Goal: Task Accomplishment & Management: Use online tool/utility

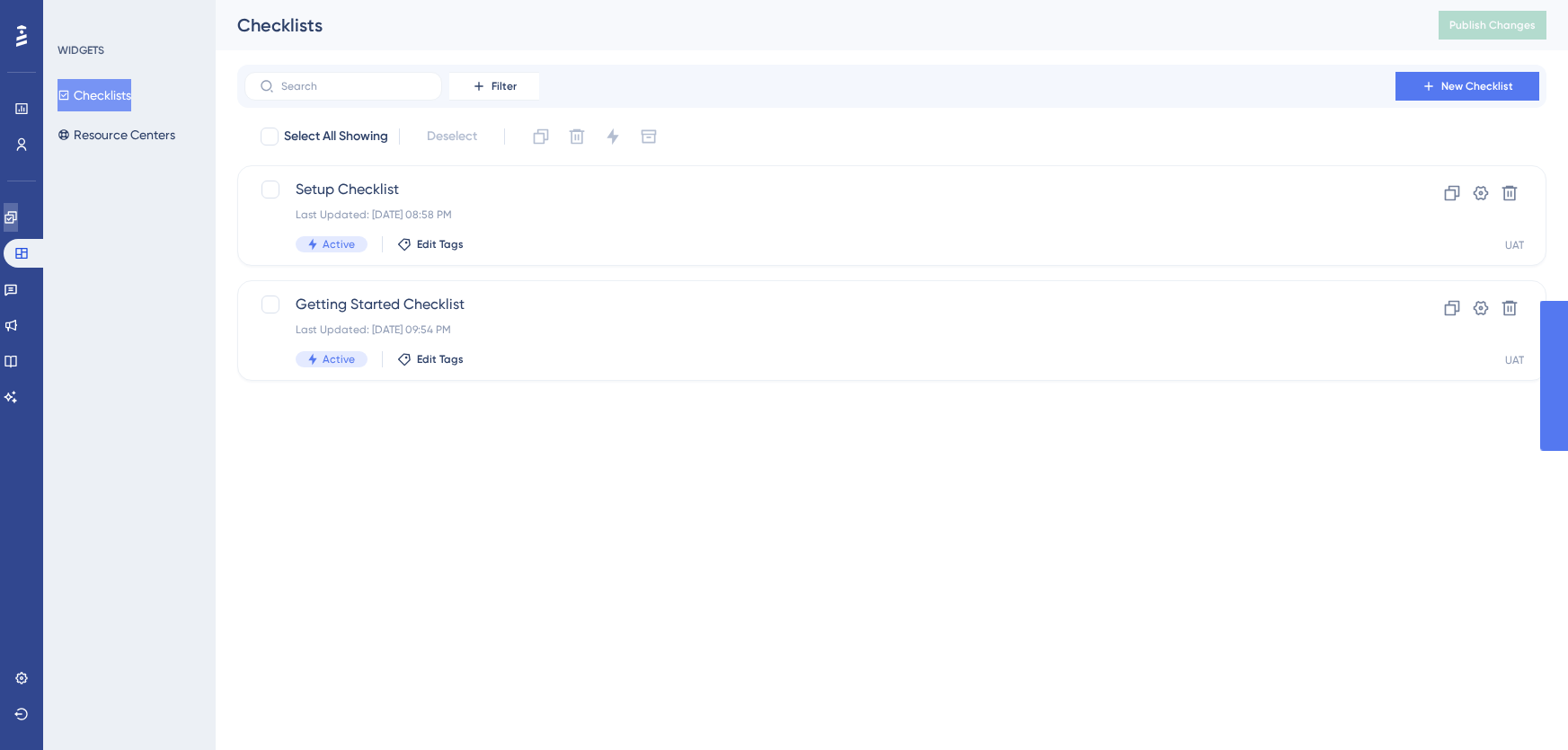
click at [18, 210] on icon at bounding box center [10, 217] width 14 height 14
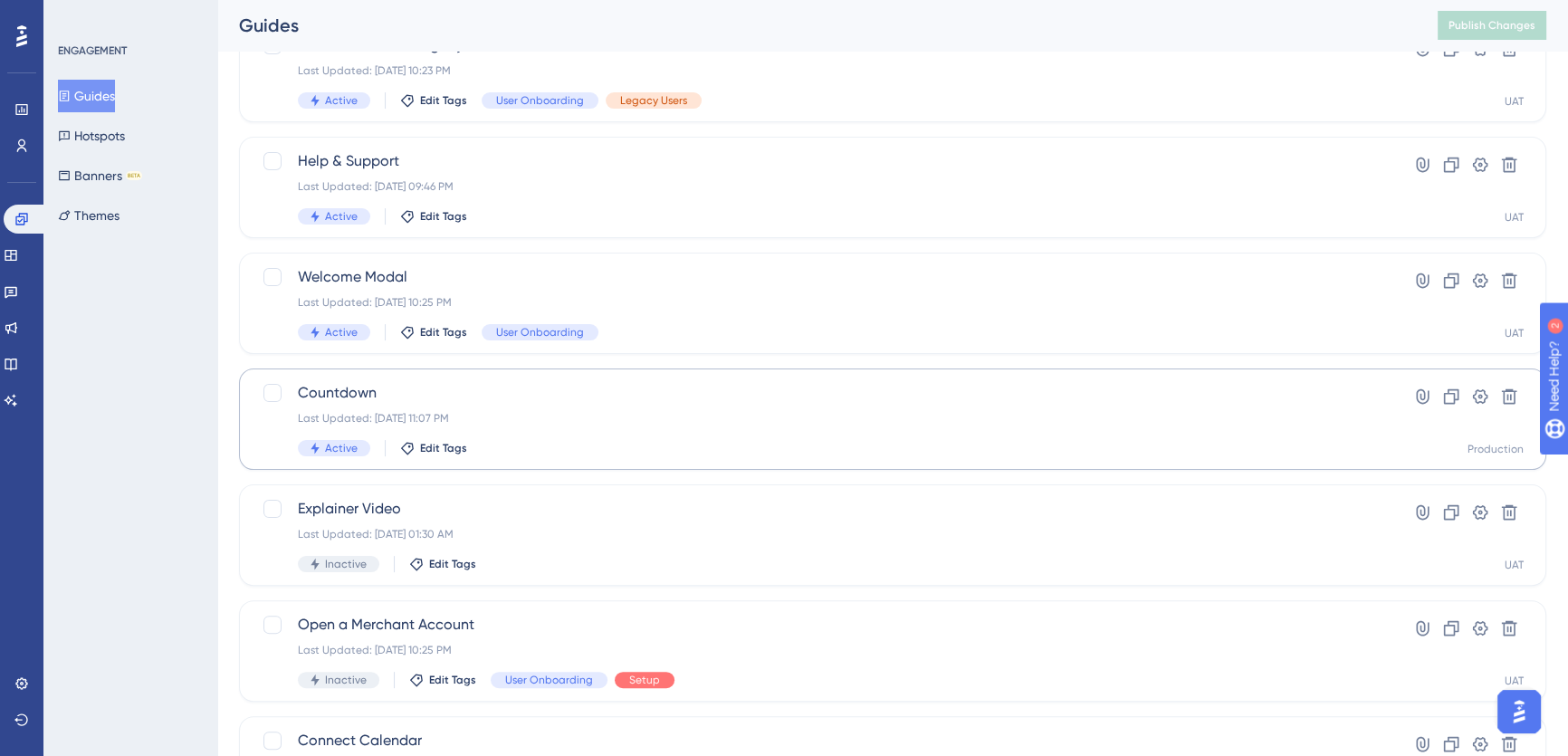
scroll to position [648, 0]
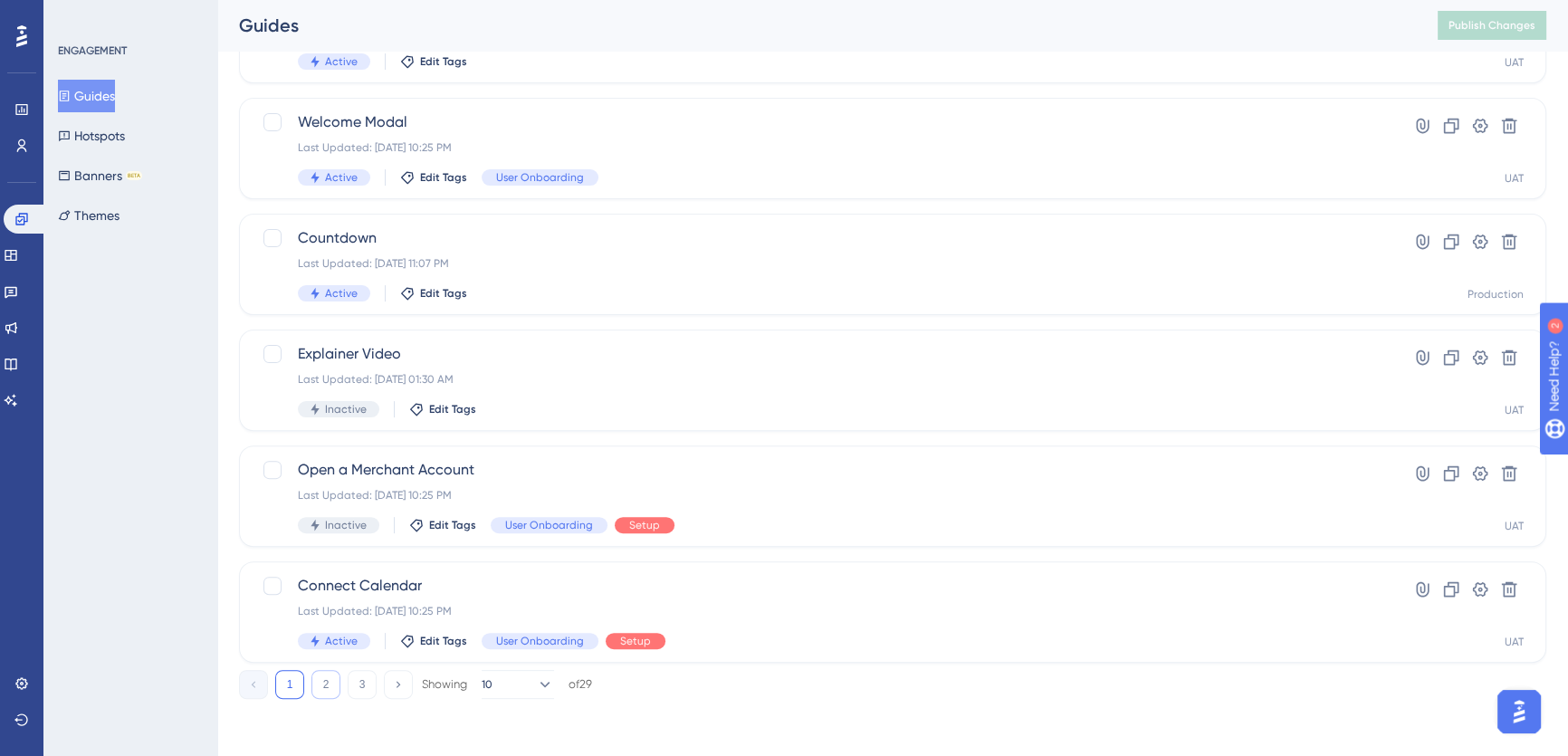
click at [328, 685] on button "2" at bounding box center [326, 684] width 29 height 29
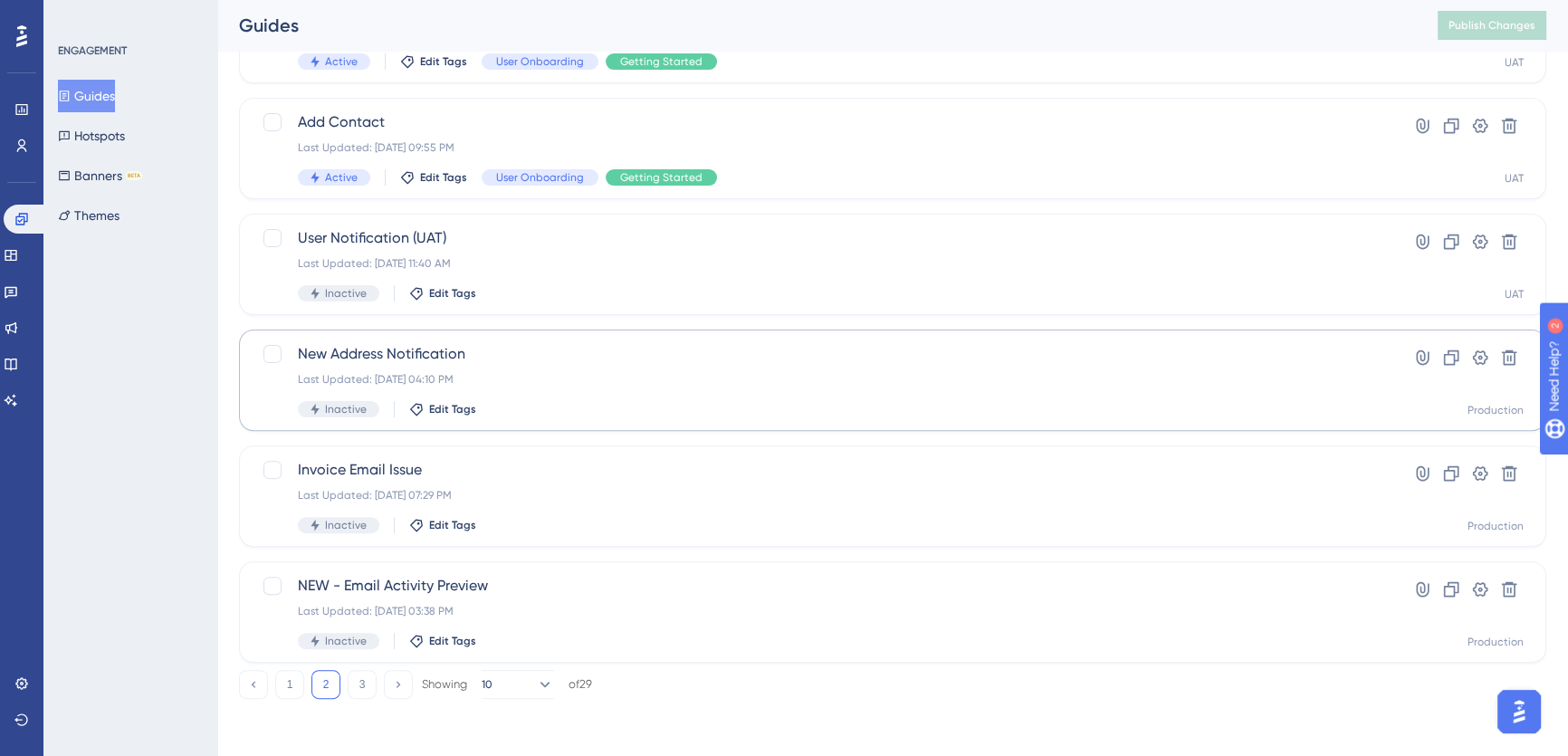
scroll to position [236, 0]
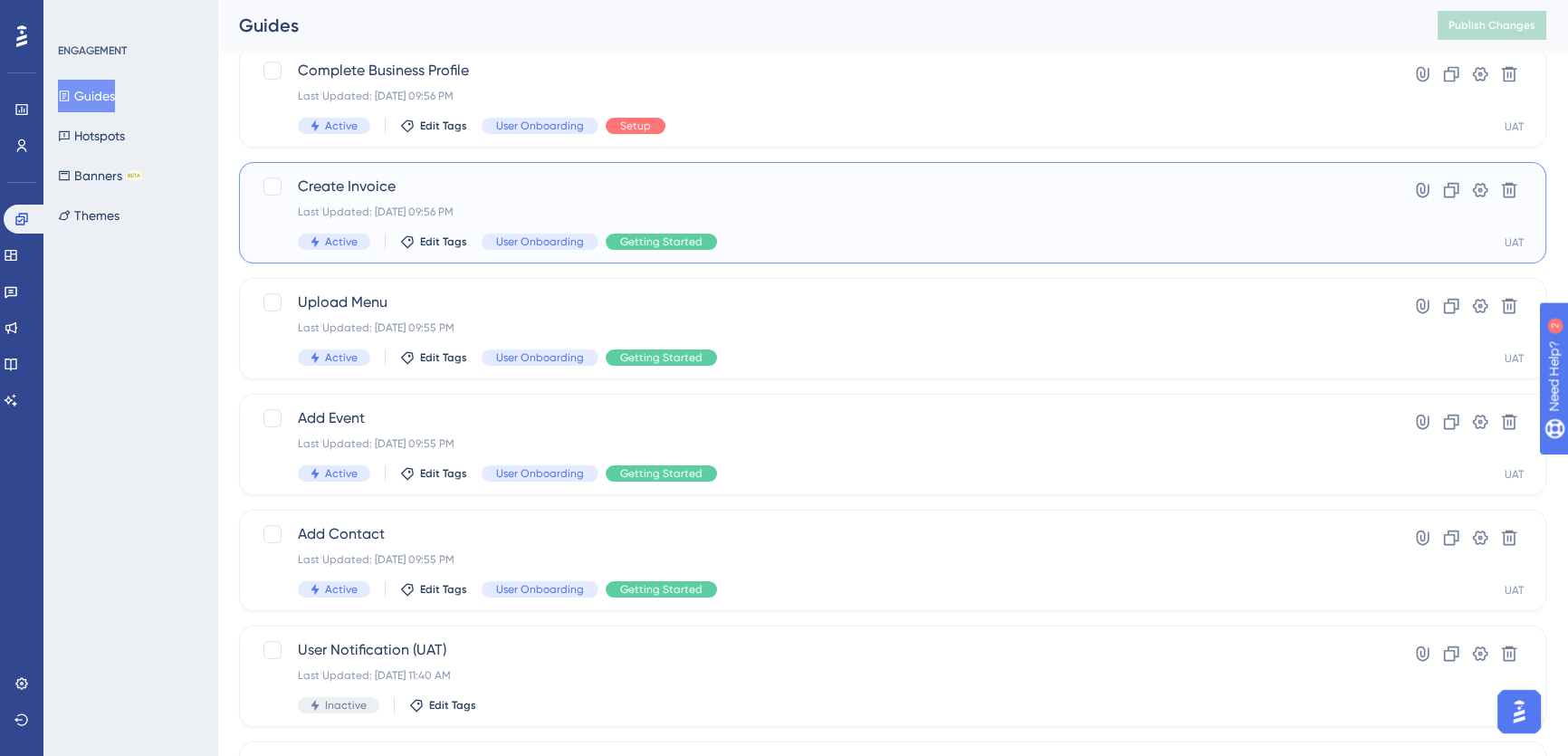
click at [478, 182] on span "Create Invoice" at bounding box center [820, 186] width 1045 height 22
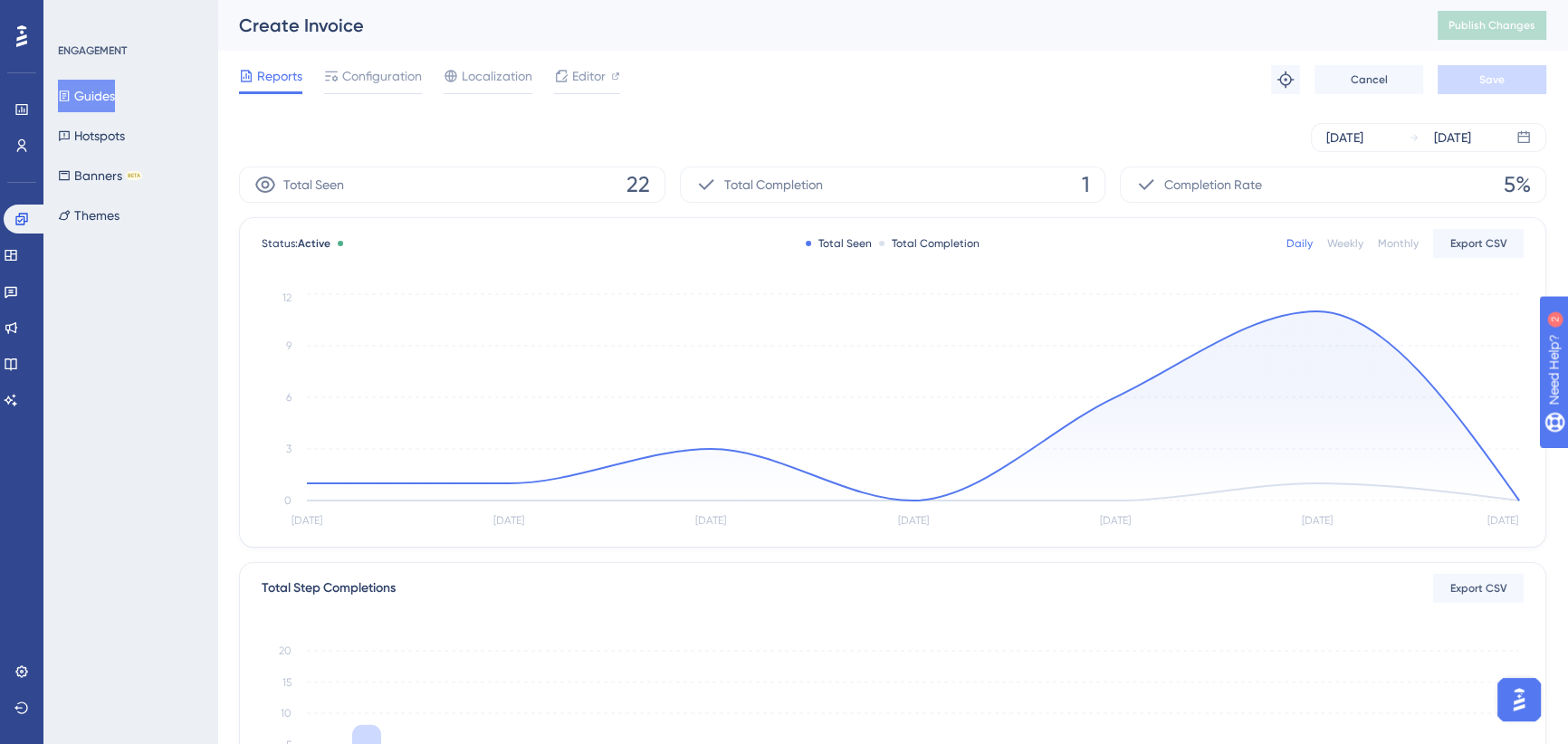
click at [582, 31] on div "Create Invoice" at bounding box center [815, 25] width 1153 height 25
click at [592, 81] on span "Editor" at bounding box center [589, 75] width 34 height 22
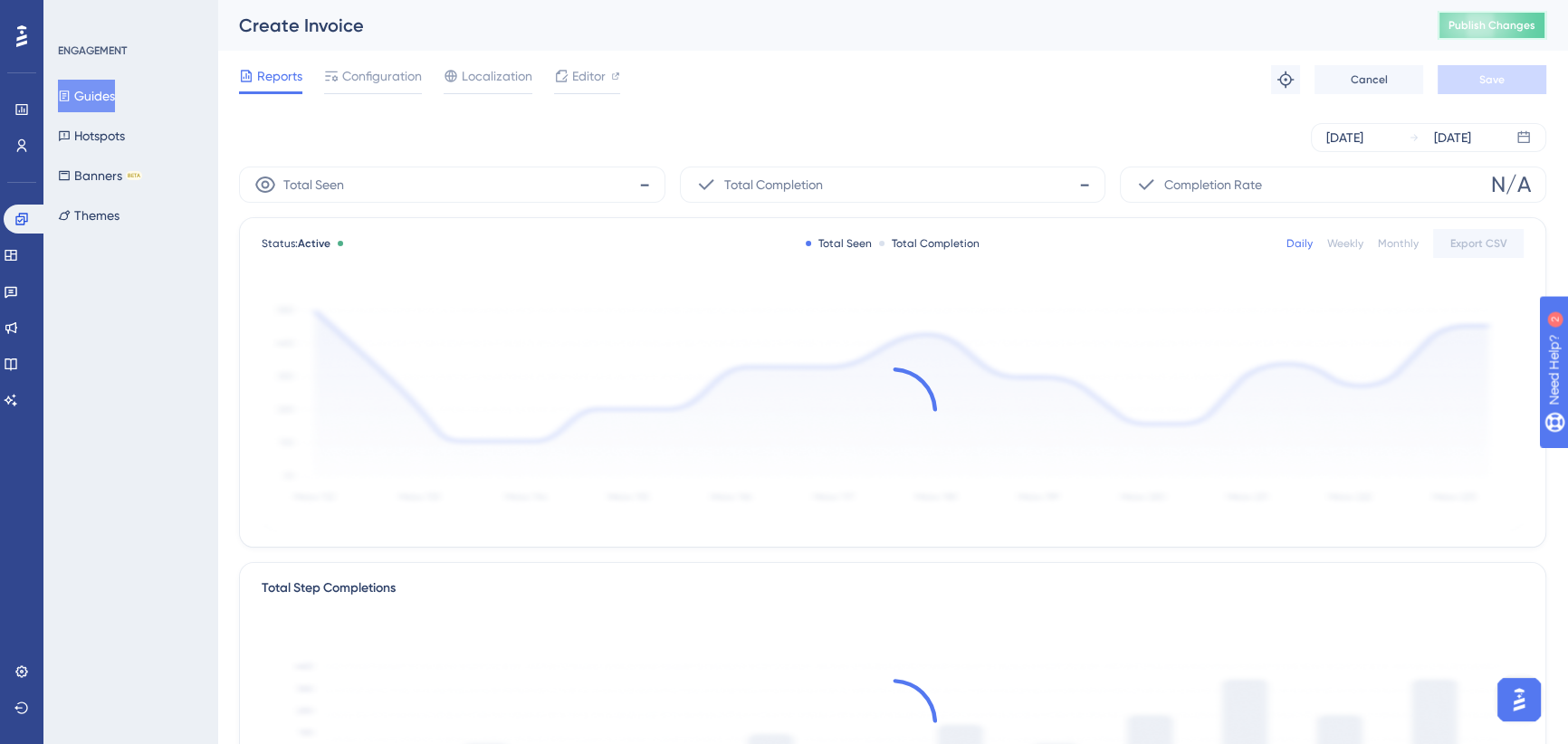
click at [1492, 28] on span "Publish Changes" at bounding box center [1492, 24] width 87 height 14
